Goal: Information Seeking & Learning: Learn about a topic

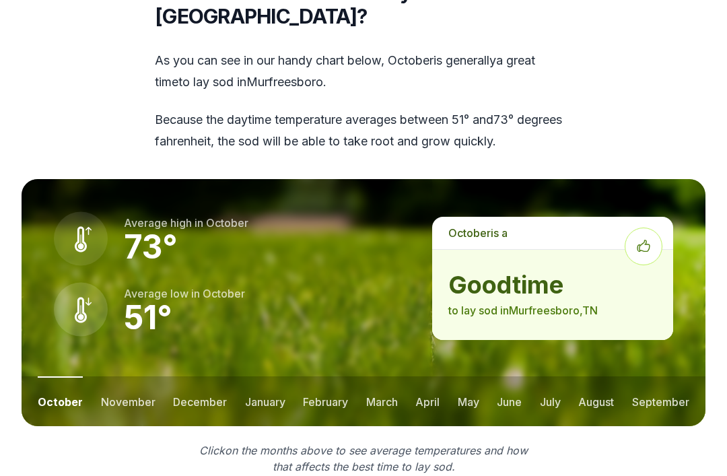
scroll to position [1812, 0]
click at [326, 376] on button "february" at bounding box center [325, 401] width 45 height 50
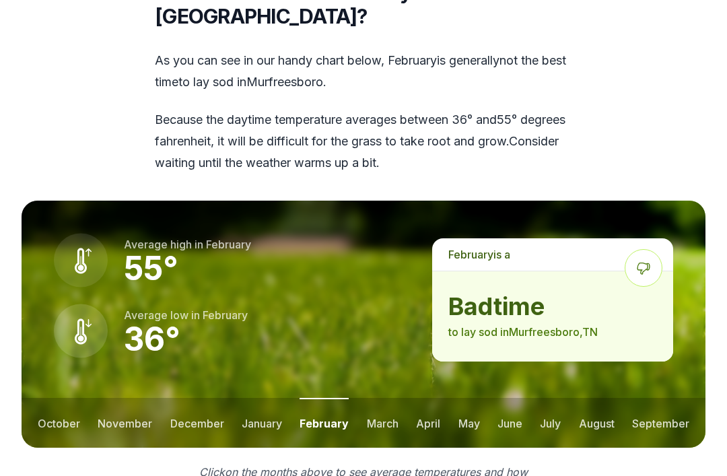
click at [386, 398] on button "march" at bounding box center [383, 423] width 32 height 50
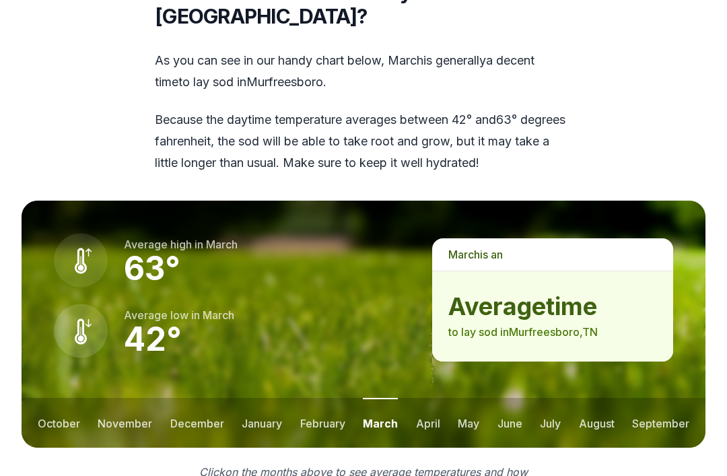
click at [328, 398] on button "february" at bounding box center [322, 423] width 45 height 50
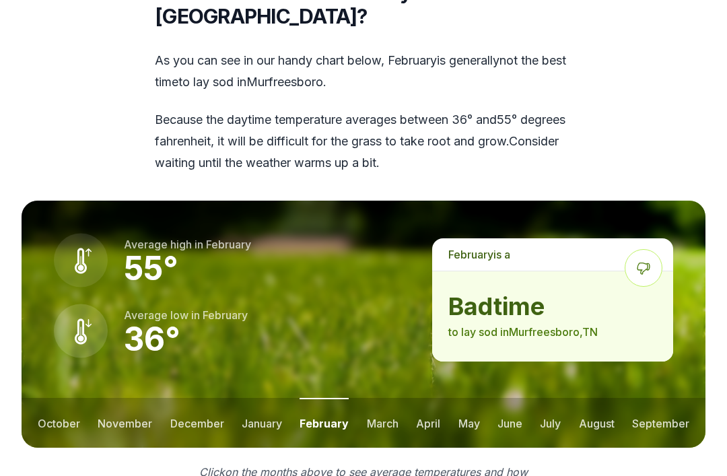
click at [267, 398] on button "january" at bounding box center [262, 423] width 40 height 50
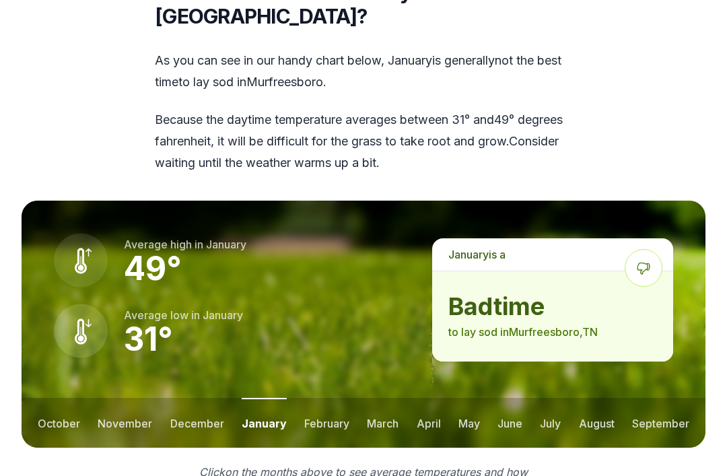
click at [345, 398] on button "february" at bounding box center [326, 423] width 45 height 50
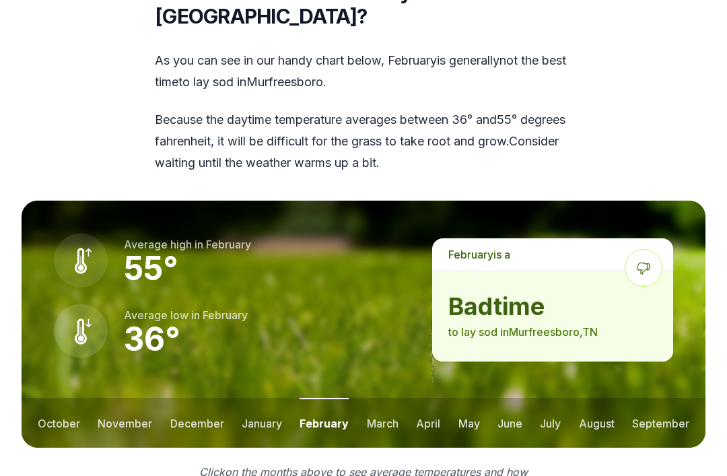
click at [394, 398] on button "march" at bounding box center [383, 423] width 32 height 50
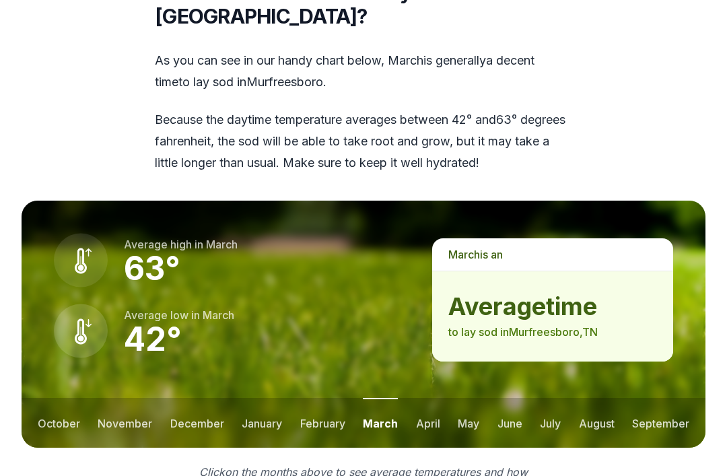
click at [434, 398] on button "april" at bounding box center [428, 423] width 24 height 50
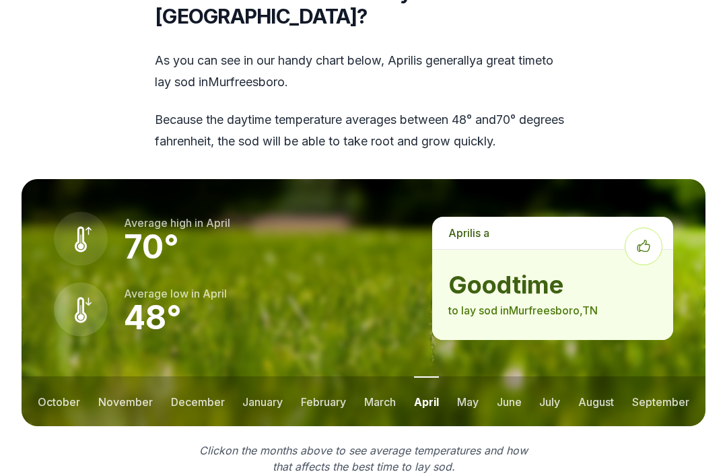
click at [471, 376] on button "may" at bounding box center [468, 401] width 22 height 50
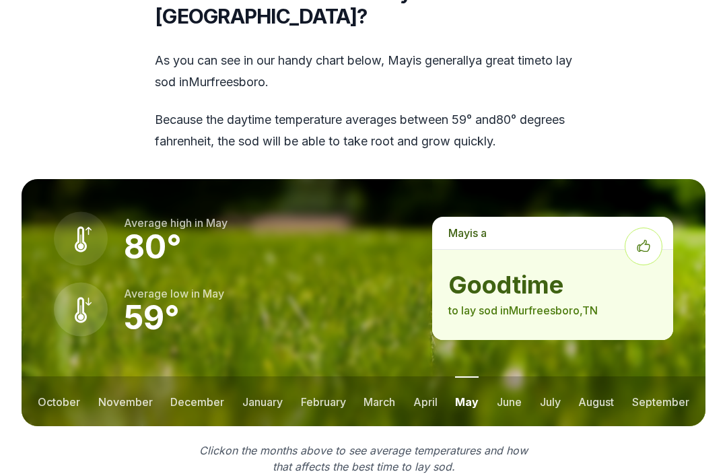
click at [513, 376] on button "june" at bounding box center [509, 401] width 25 height 50
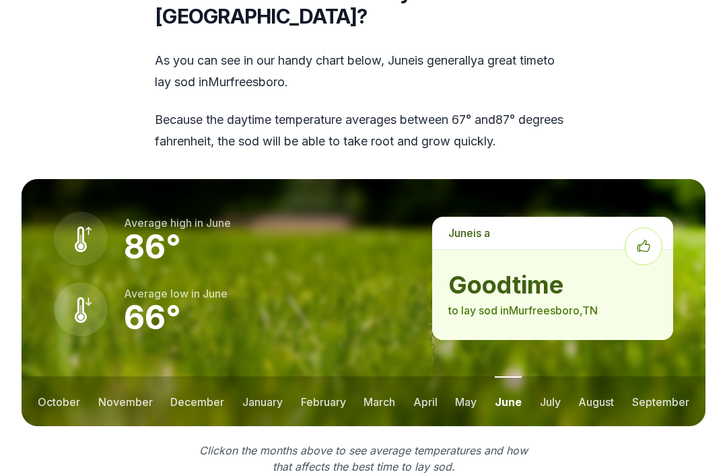
click at [558, 376] on button "july" at bounding box center [550, 401] width 21 height 50
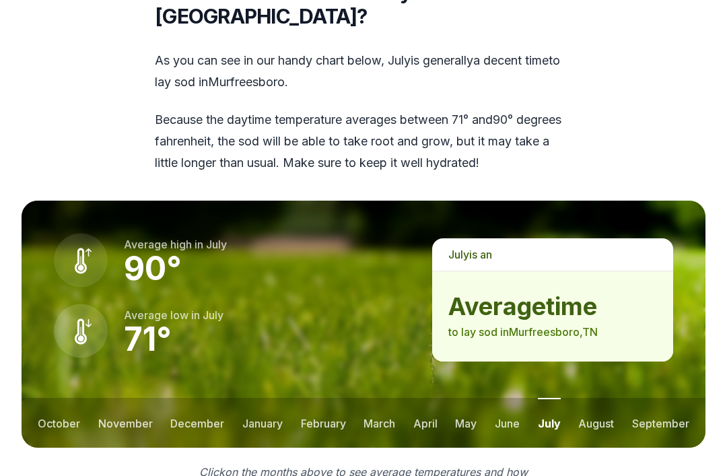
click at [600, 398] on button "august" at bounding box center [596, 423] width 36 height 50
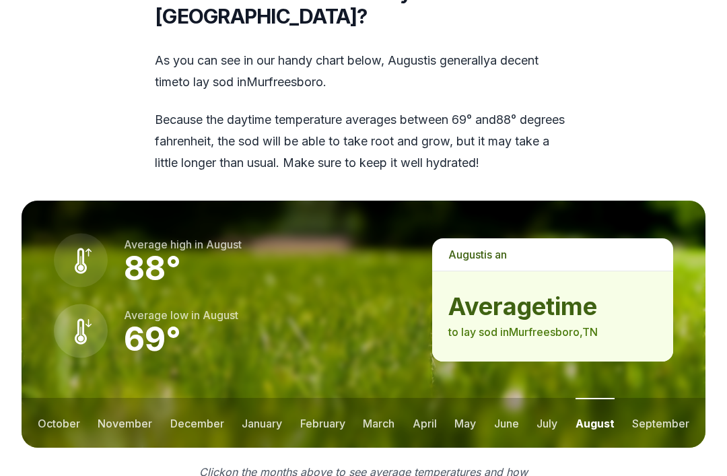
click at [664, 398] on button "september" at bounding box center [660, 423] width 57 height 50
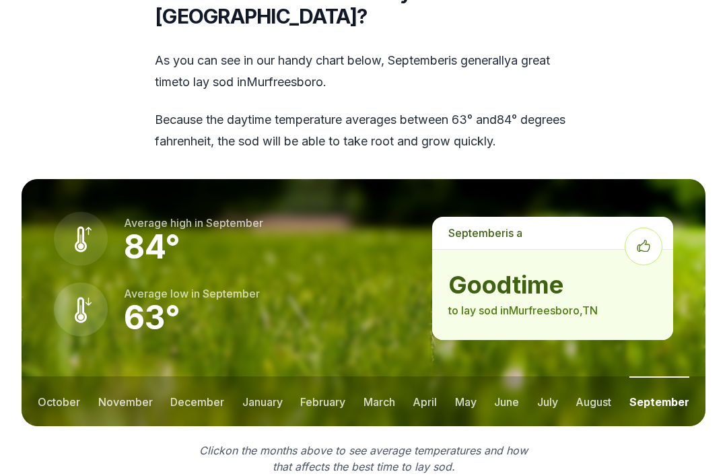
click at [677, 376] on button "september" at bounding box center [659, 401] width 60 height 50
click at [662, 376] on button "september" at bounding box center [659, 401] width 60 height 50
click at [61, 376] on button "october" at bounding box center [59, 401] width 42 height 50
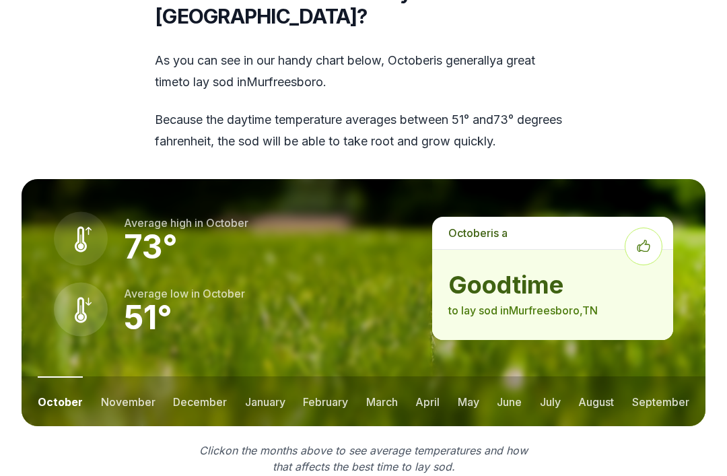
click at [666, 376] on button "september" at bounding box center [660, 401] width 57 height 50
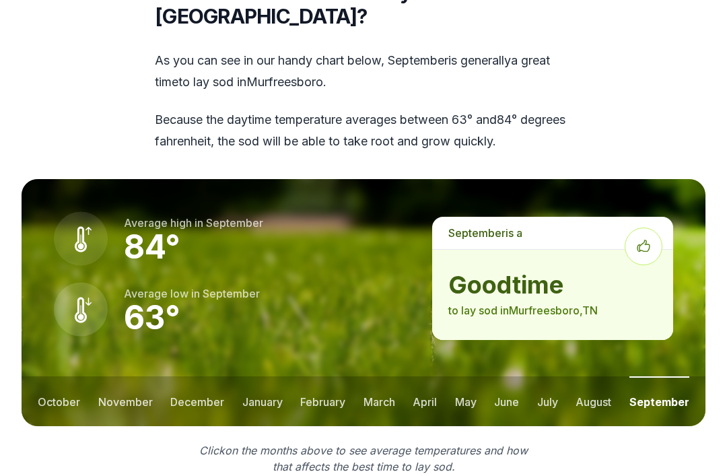
click at [72, 376] on button "october" at bounding box center [59, 401] width 42 height 50
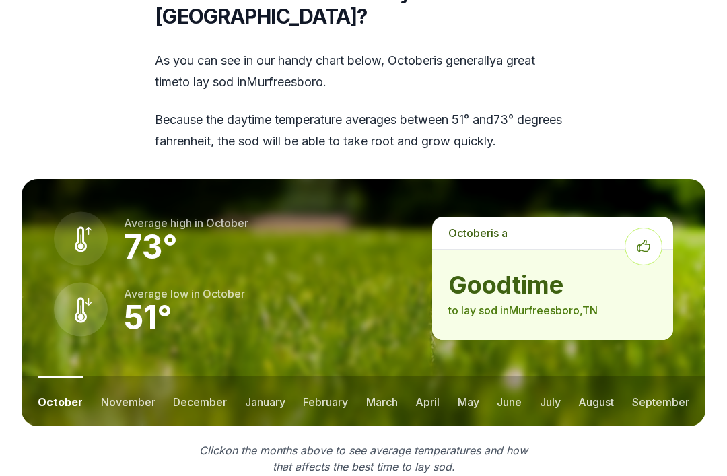
click at [129, 376] on button "november" at bounding box center [128, 401] width 55 height 50
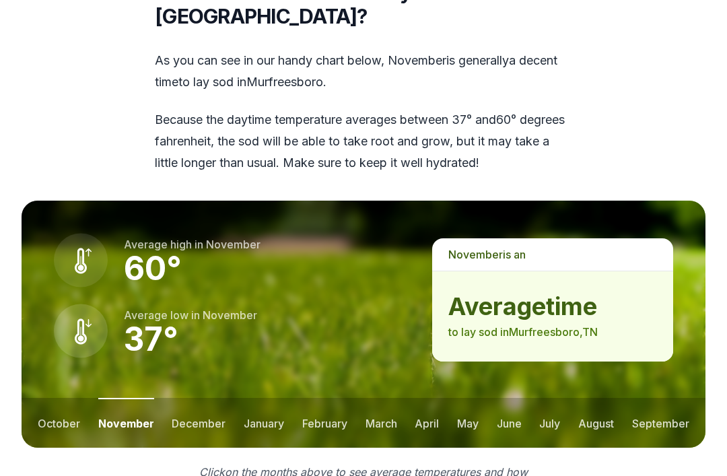
click at [385, 398] on button "march" at bounding box center [382, 423] width 32 height 50
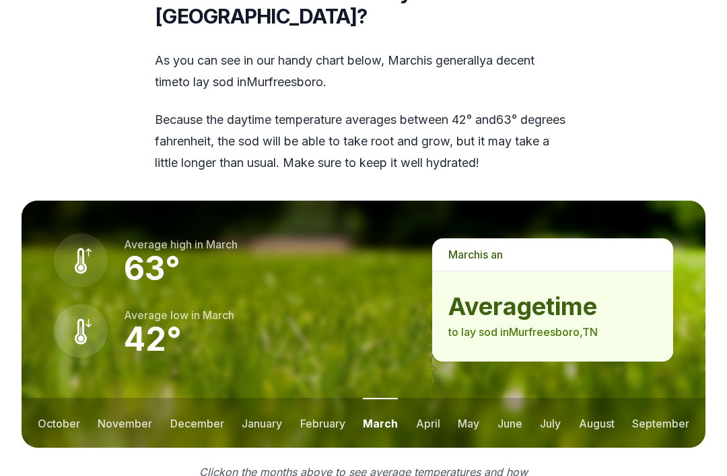
click at [333, 398] on button "february" at bounding box center [322, 423] width 45 height 50
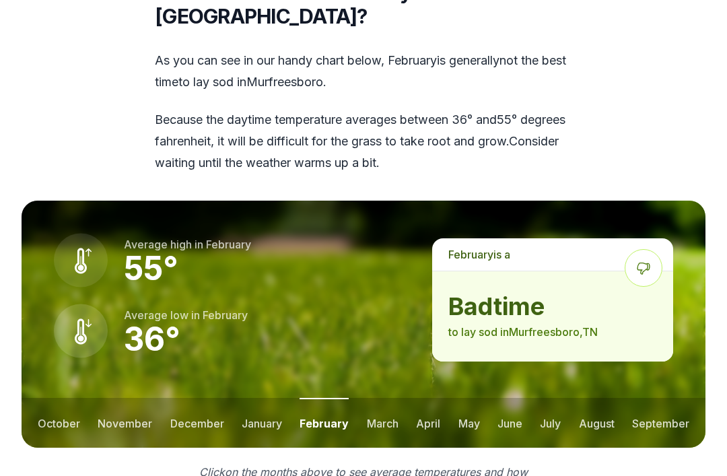
click at [378, 398] on button "march" at bounding box center [383, 423] width 32 height 50
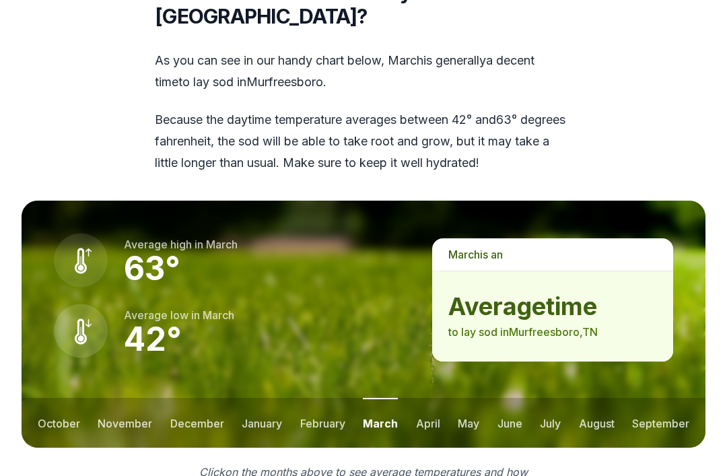
click at [319, 398] on button "february" at bounding box center [322, 423] width 45 height 50
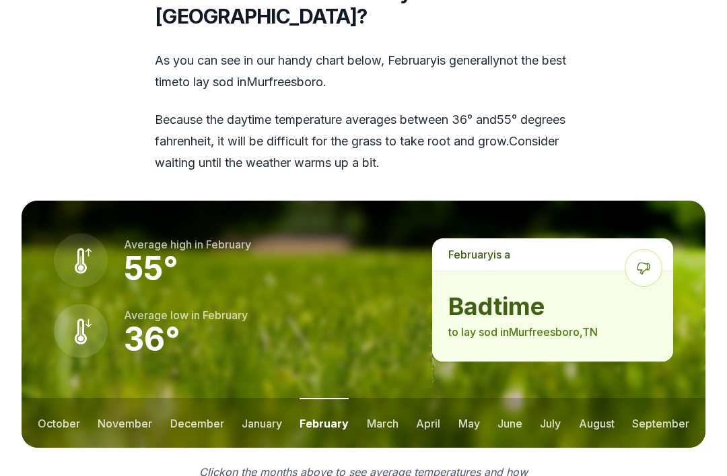
click at [376, 398] on button "march" at bounding box center [383, 423] width 32 height 50
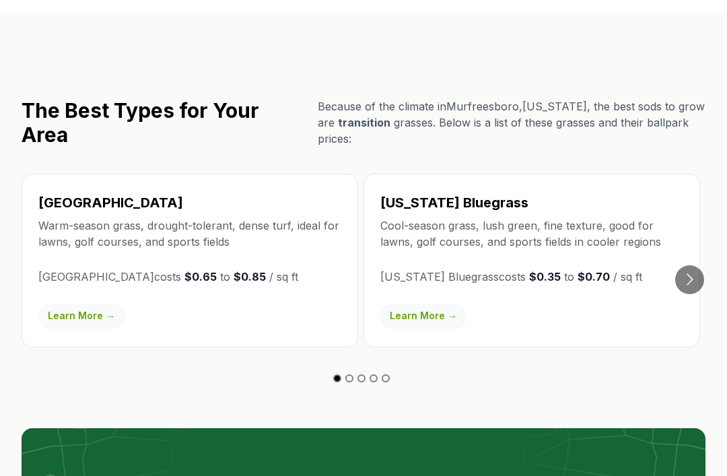
scroll to position [2380, 0]
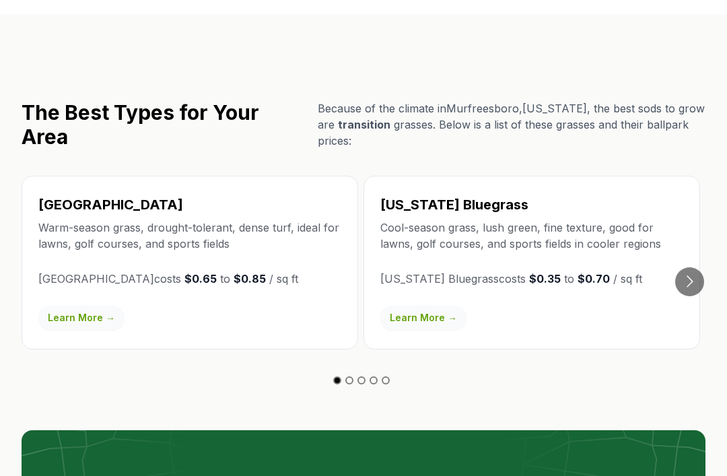
click at [690, 267] on button "Go to next slide" at bounding box center [689, 281] width 29 height 29
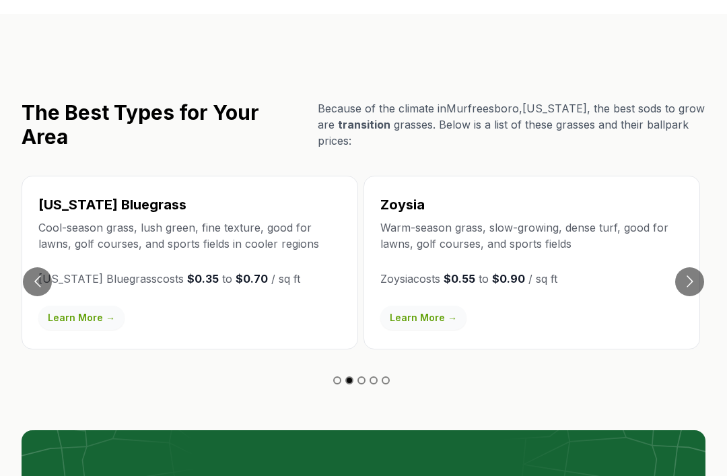
click at [692, 267] on button "Go to next slide" at bounding box center [689, 281] width 29 height 29
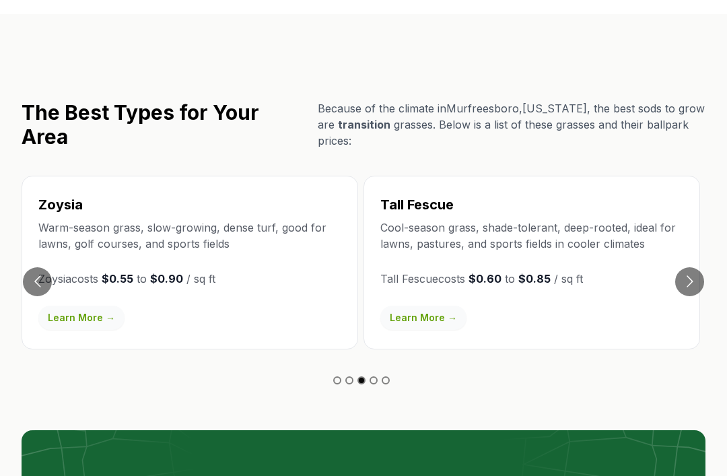
click at [35, 267] on button "Go to previous slide" at bounding box center [37, 281] width 29 height 29
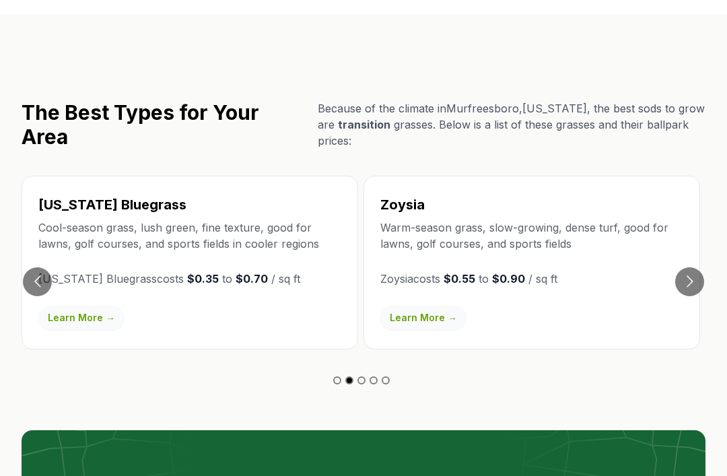
click at [38, 267] on button "Go to previous slide" at bounding box center [37, 281] width 29 height 29
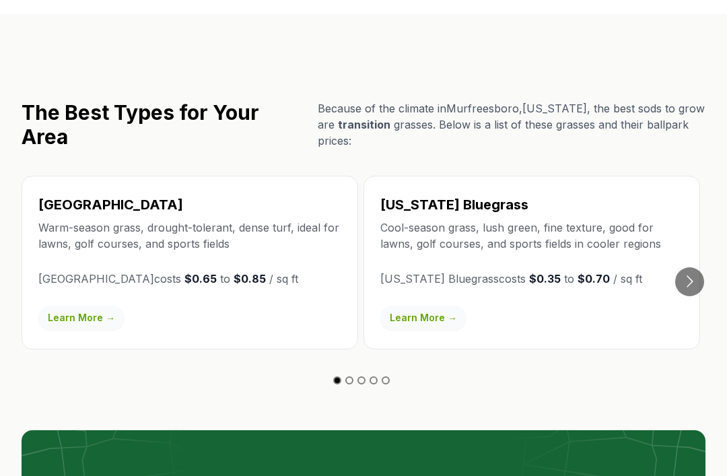
click at [699, 267] on button "Go to next slide" at bounding box center [689, 281] width 29 height 29
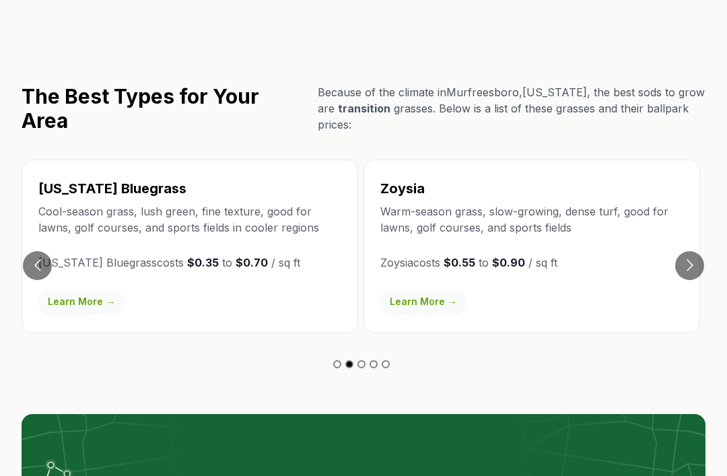
scroll to position [2400, 0]
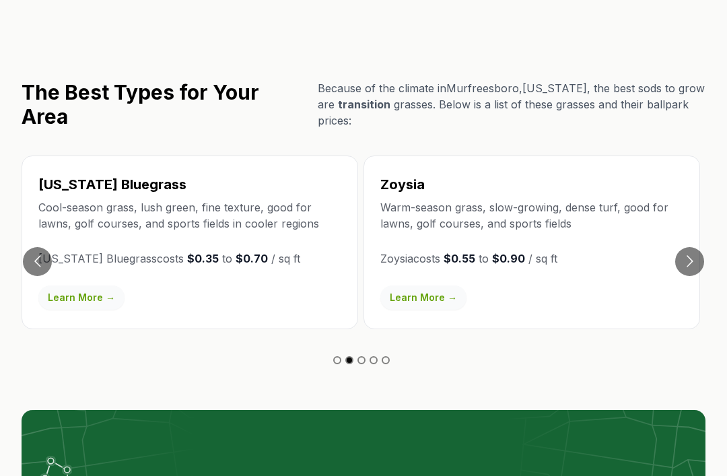
click at [695, 248] on button "Go to next slide" at bounding box center [689, 262] width 29 height 29
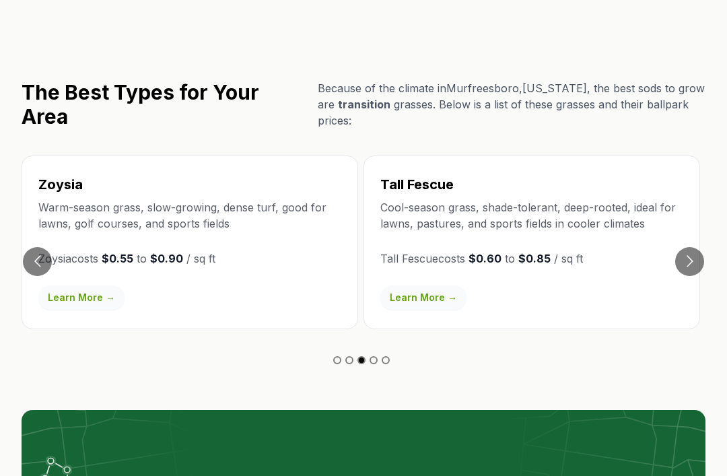
click at [693, 248] on button "Go to next slide" at bounding box center [689, 262] width 29 height 29
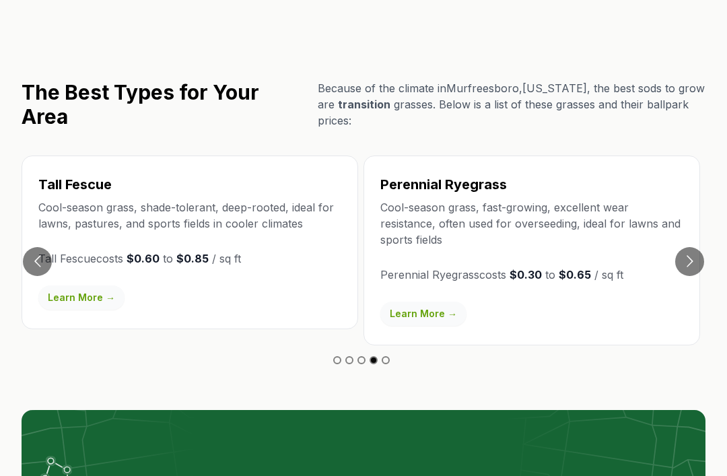
click at [689, 247] on button "Go to next slide" at bounding box center [689, 261] width 29 height 29
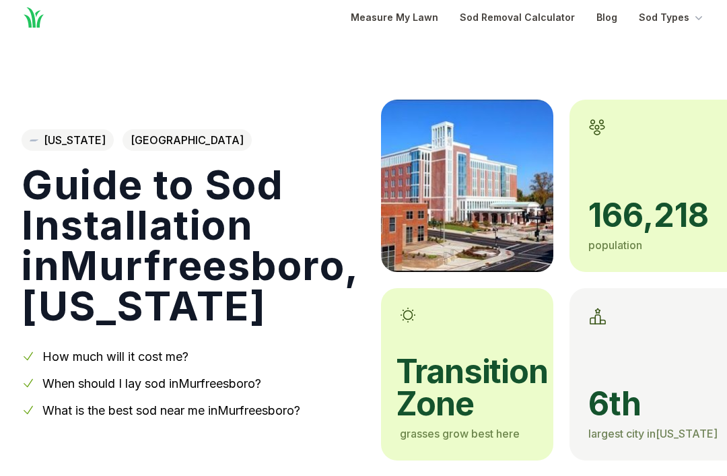
scroll to position [0, 0]
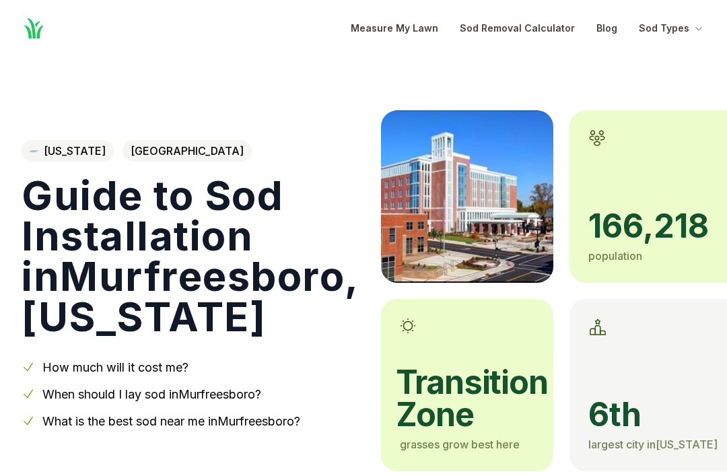
click at [429, 29] on link "Measure My Lawn" at bounding box center [395, 28] width 88 height 16
